Goal: Task Accomplishment & Management: Manage account settings

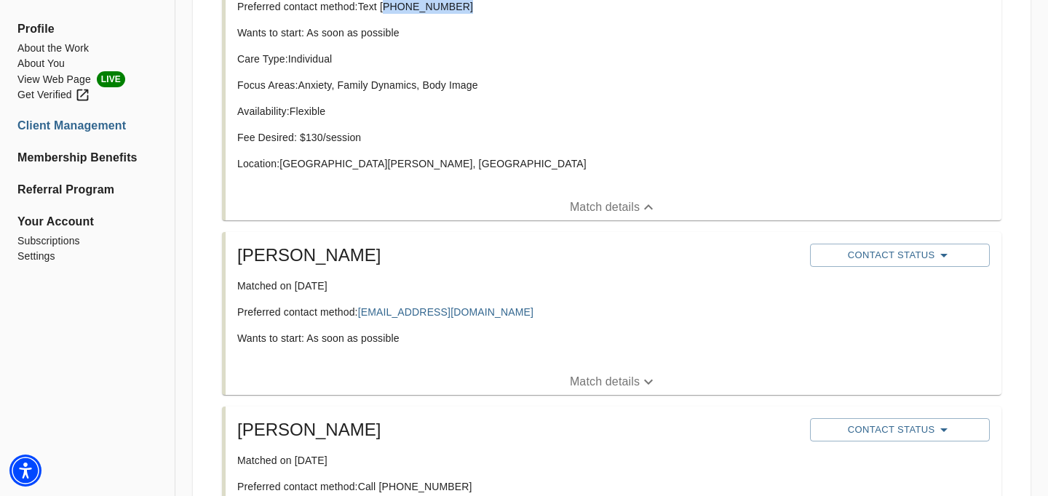
scroll to position [377, 0]
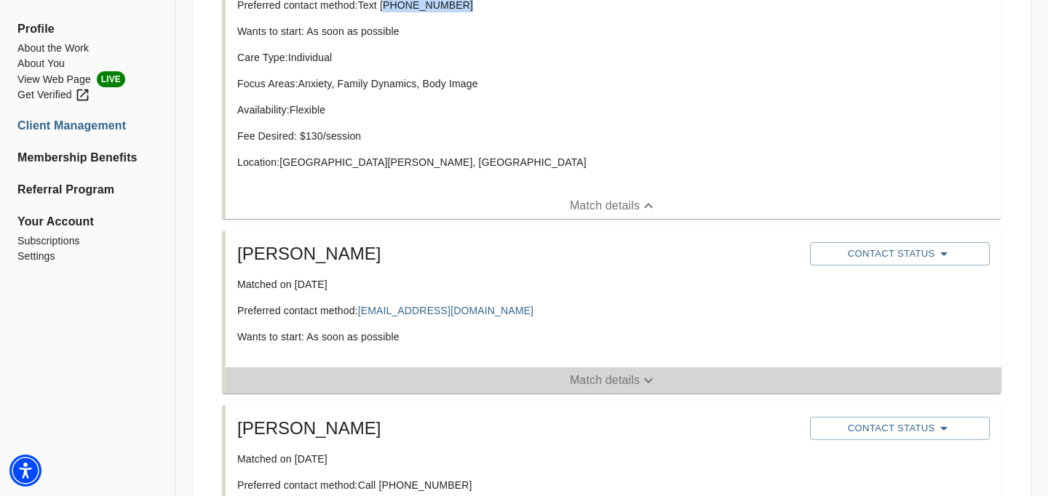
click at [602, 380] on p "Match details" at bounding box center [605, 380] width 70 height 17
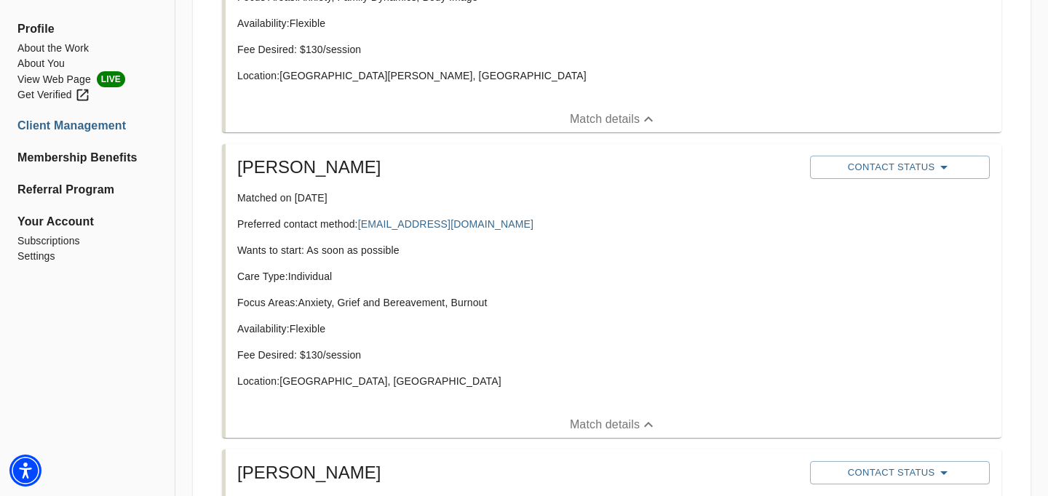
scroll to position [474, 0]
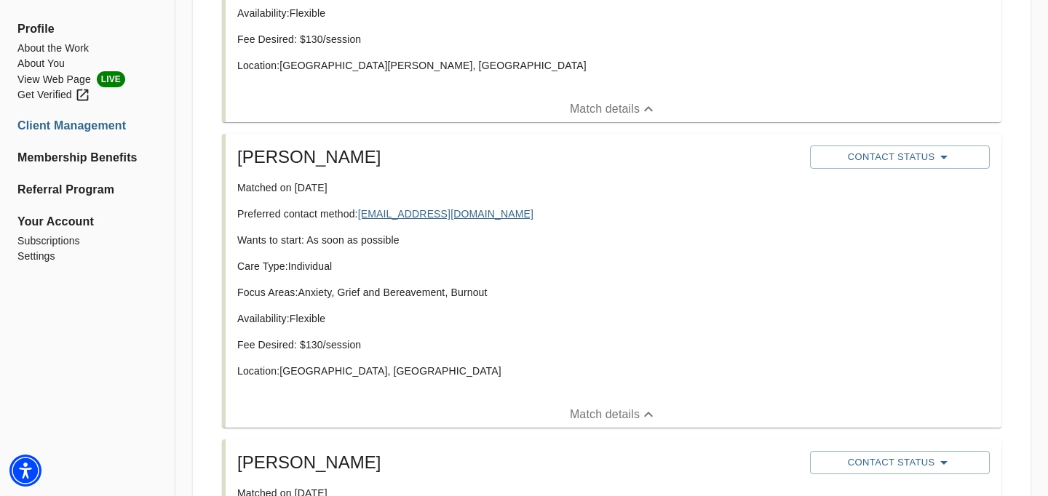
click at [426, 211] on link "[EMAIL_ADDRESS][DOMAIN_NAME]" at bounding box center [445, 214] width 175 height 12
click at [418, 214] on link "[EMAIL_ADDRESS][DOMAIN_NAME]" at bounding box center [445, 214] width 175 height 12
click at [265, 150] on h5 "[PERSON_NAME]" at bounding box center [517, 157] width 561 height 23
copy h5 "[PERSON_NAME]"
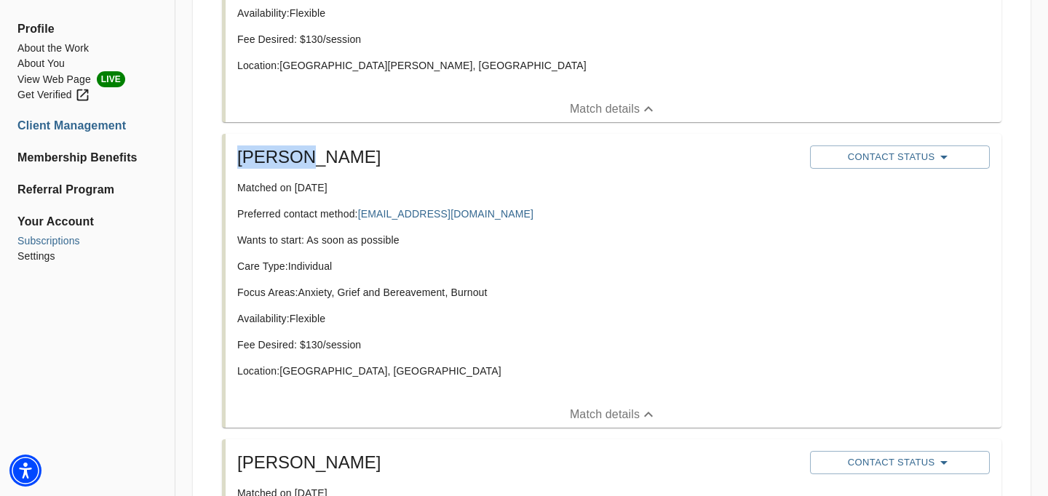
click at [55, 241] on li "Subscriptions" at bounding box center [87, 241] width 140 height 15
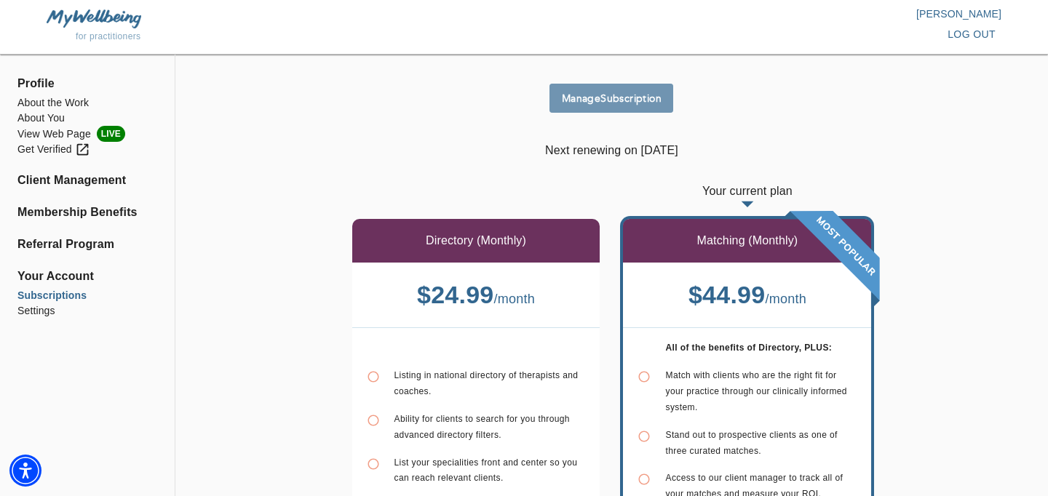
click at [587, 94] on span "Manage Subscription" at bounding box center [611, 99] width 112 height 14
